Goal: Information Seeking & Learning: Learn about a topic

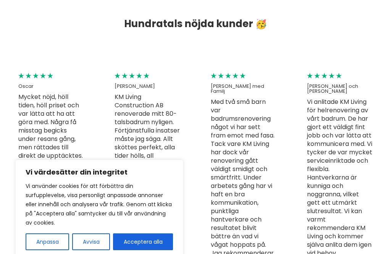
scroll to position [710, 0]
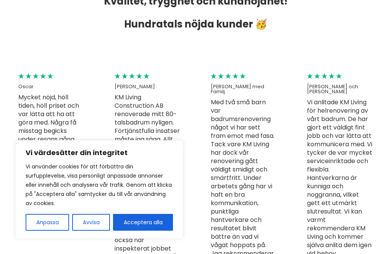
click at [338, 92] on h6 "[PERSON_NAME] och [PERSON_NAME]" at bounding box center [340, 89] width 66 height 10
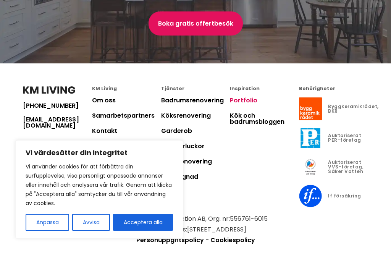
scroll to position [1159, 0]
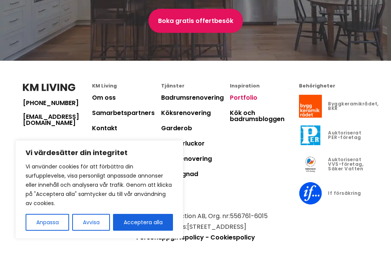
click at [155, 231] on button "Acceptera alla" at bounding box center [143, 222] width 60 height 17
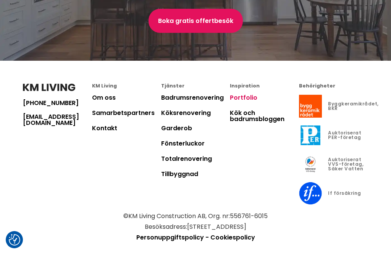
checkbox input "true"
click at [211, 102] on link "Badrumsrenovering" at bounding box center [192, 97] width 63 height 9
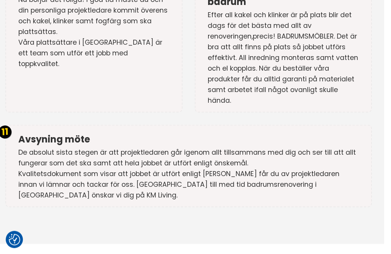
scroll to position [2272, 0]
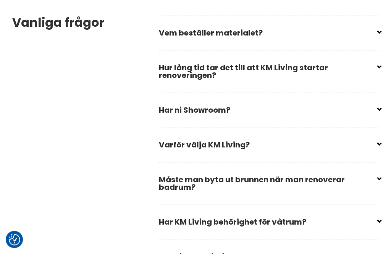
click at [378, 24] on input "checkbox" at bounding box center [270, 29] width 220 height 11
checkbox input "false"
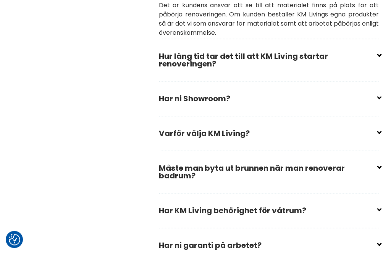
scroll to position [2587, 0]
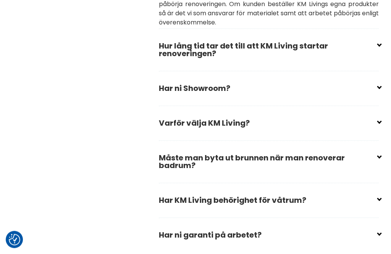
click at [378, 79] on input "checkbox" at bounding box center [270, 84] width 220 height 11
checkbox input "false"
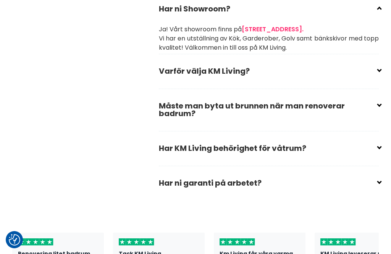
scroll to position [2672, 0]
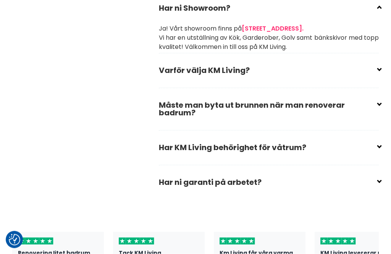
click at [378, 61] on input "checkbox" at bounding box center [270, 66] width 220 height 11
checkbox input "false"
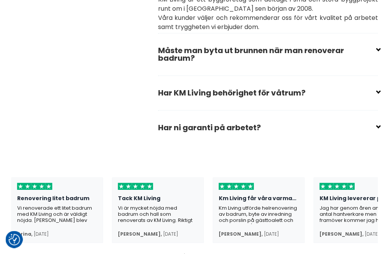
scroll to position [2764, 1]
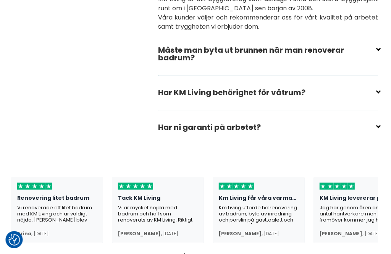
click at [377, 41] on input "checkbox" at bounding box center [270, 46] width 220 height 11
checkbox input "false"
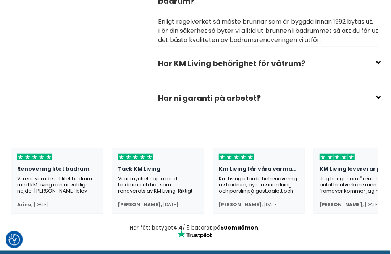
scroll to position [2821, 1]
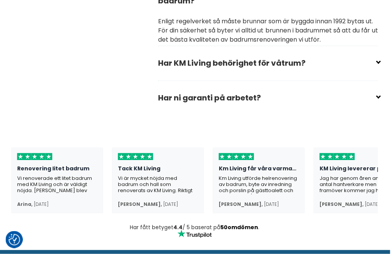
click at [378, 54] on input "checkbox" at bounding box center [270, 59] width 220 height 11
checkbox input "false"
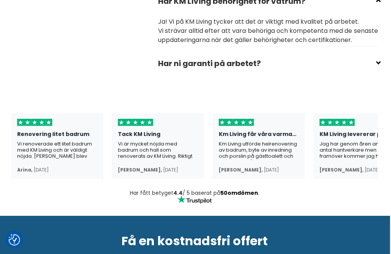
scroll to position [2887, 1]
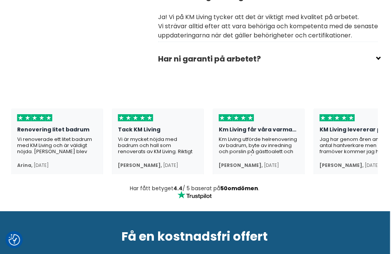
click at [377, 56] on input "checkbox" at bounding box center [270, 55] width 220 height 11
checkbox input "false"
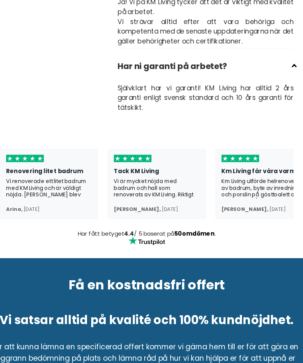
scroll to position [3401, 5]
